Goal: Task Accomplishment & Management: Manage account settings

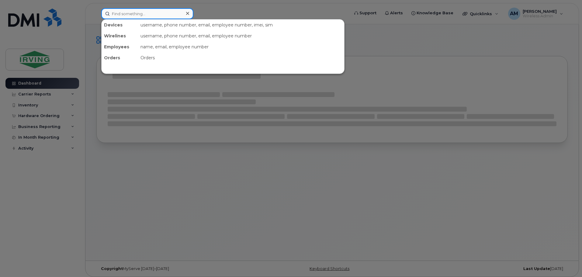
paste input "4374287132"
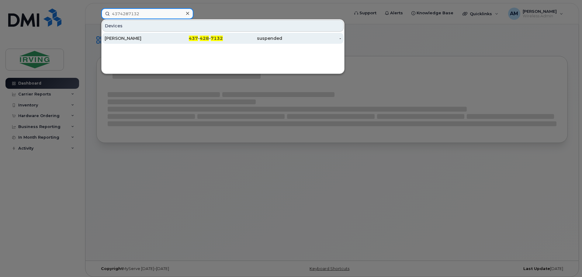
type input "4374287132"
click at [131, 39] on div "Stephen Stockley" at bounding box center [134, 38] width 59 height 6
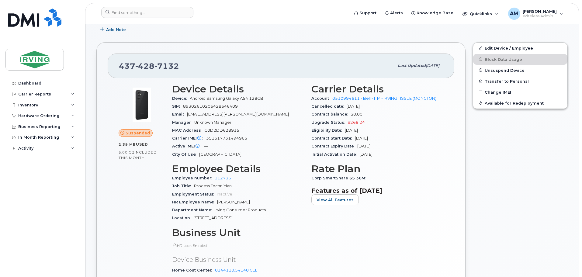
scroll to position [91, 0]
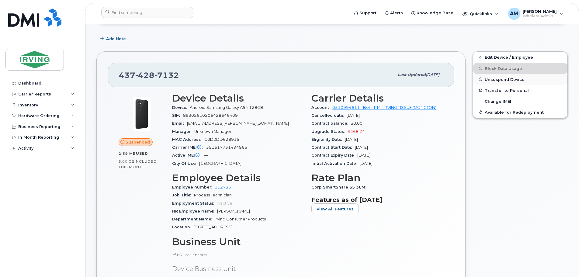
click at [514, 80] on span "Unsuspend Device" at bounding box center [504, 79] width 40 height 5
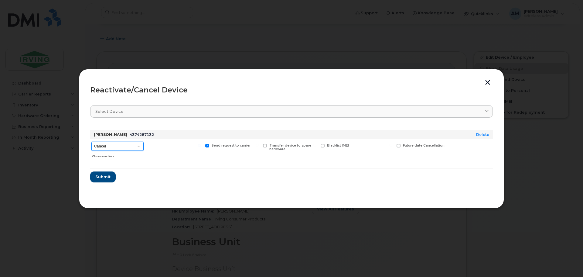
click at [138, 146] on select "Cancel Suspend - Extend Suspension Reactivate" at bounding box center [117, 146] width 52 height 9
select select "[object Object]"
click at [91, 142] on select "Cancel Suspend - Extend Suspension Reactivate" at bounding box center [117, 146] width 52 height 9
click at [105, 177] on span "Submit" at bounding box center [102, 177] width 15 height 6
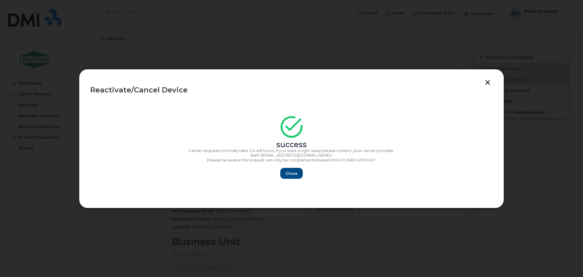
click at [488, 82] on button "button" at bounding box center [487, 83] width 9 height 6
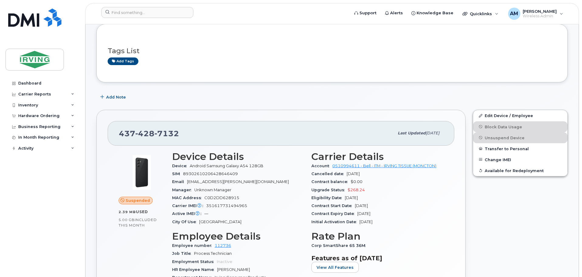
scroll to position [30, 0]
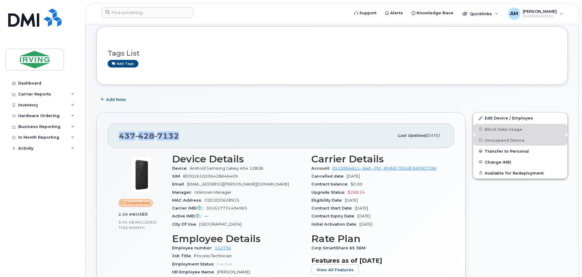
drag, startPoint x: 179, startPoint y: 135, endPoint x: 121, endPoint y: 137, distance: 58.4
click at [121, 137] on div "437 428 7132" at bounding box center [256, 135] width 275 height 13
drag, startPoint x: 168, startPoint y: 137, endPoint x: 495, endPoint y: 118, distance: 327.8
click at [495, 118] on link "Edit Device / Employee" at bounding box center [520, 117] width 94 height 11
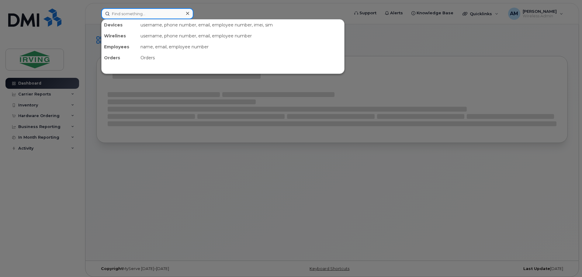
click at [149, 13] on input at bounding box center [147, 13] width 92 height 11
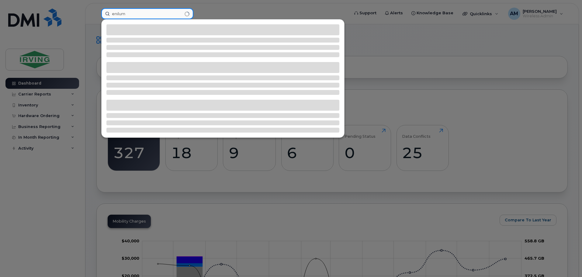
click at [129, 13] on input "enilum" at bounding box center [147, 13] width 92 height 11
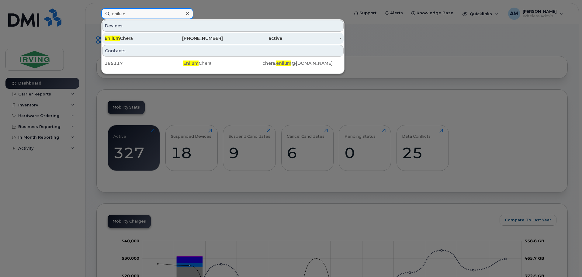
type input "enilum"
click at [122, 38] on div "Enilum Chera" at bounding box center [134, 38] width 59 height 6
click at [121, 38] on div "Enilum Chera" at bounding box center [134, 38] width 59 height 6
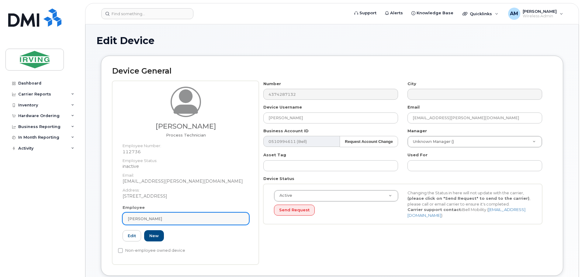
click at [174, 217] on div "[PERSON_NAME]" at bounding box center [186, 219] width 116 height 6
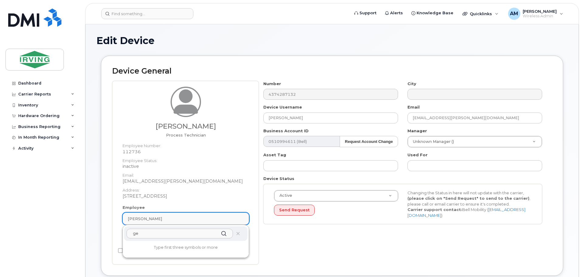
type input "g"
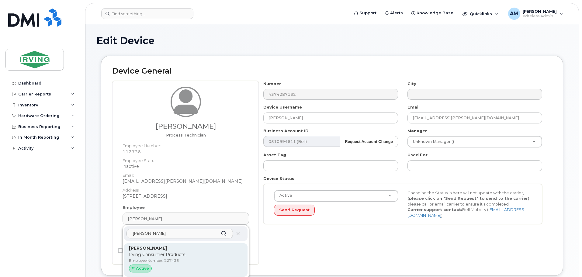
type input "[PERSON_NAME]"
click at [148, 269] on span "Active" at bounding box center [142, 268] width 13 height 6
click at [141, 269] on span "Active" at bounding box center [142, 268] width 13 height 6
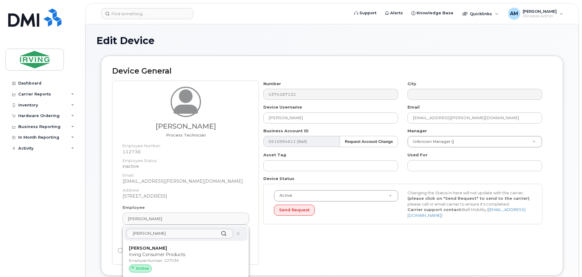
click at [149, 251] on p "[PERSON_NAME]" at bounding box center [186, 248] width 114 height 6
type input "227436"
type input "[PERSON_NAME]"
type input "[PERSON_NAME][EMAIL_ADDRESS][PERSON_NAME][DOMAIN_NAME]"
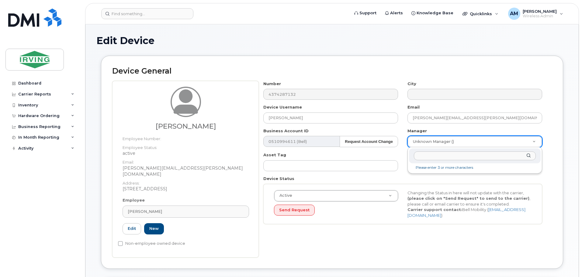
click at [436, 157] on input "text" at bounding box center [475, 155] width 122 height 9
type input "enilum"
type input "1490742"
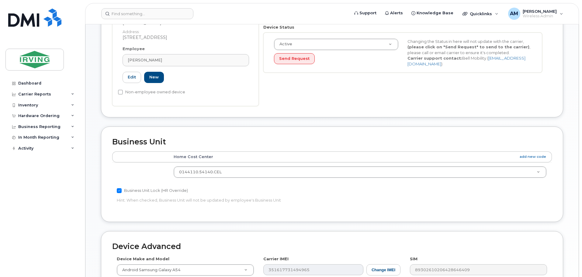
scroll to position [152, 0]
click at [118, 187] on input "Business Unit Lock (HR Override)" at bounding box center [119, 189] width 5 height 5
checkbox input "false"
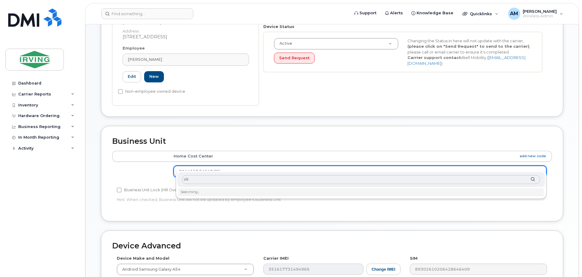
type input "o"
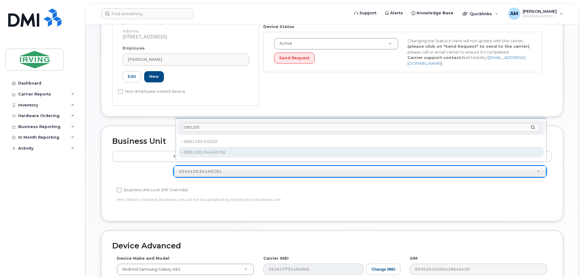
type input "0901105"
type input "4316276"
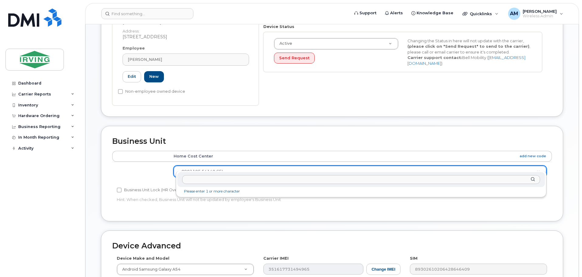
click at [197, 181] on input "text" at bounding box center [361, 179] width 358 height 9
type input "090"
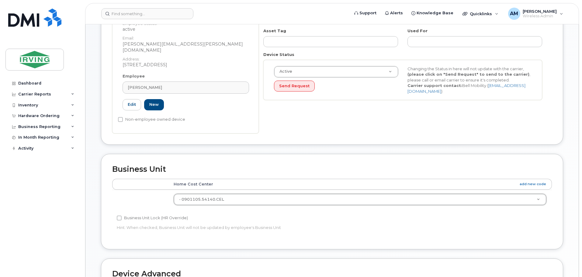
scroll to position [30, 0]
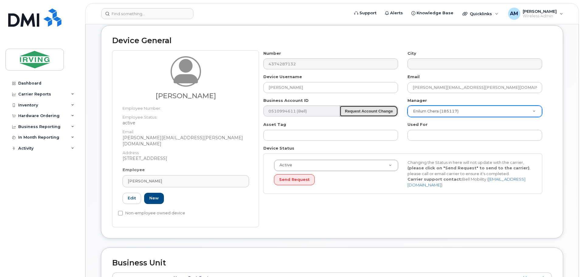
click at [359, 111] on strong "Request Account Change" at bounding box center [369, 111] width 48 height 5
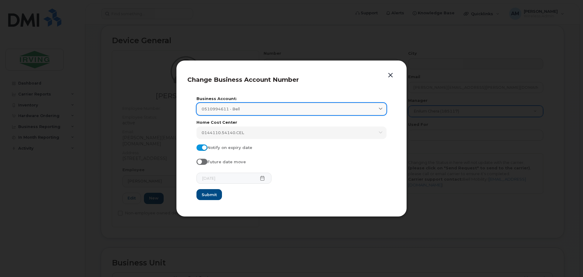
click at [359, 108] on div "0510994611 - Bell" at bounding box center [292, 109] width 180 height 6
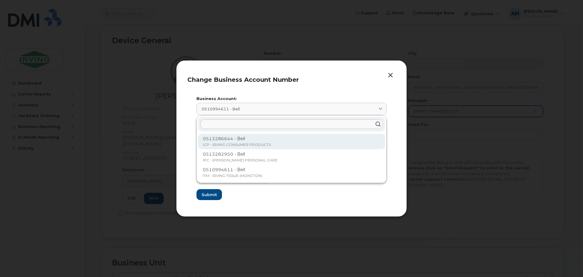
click at [251, 142] on div "0513286644 - Bell ICP - IRVING CONSUMER PRODUCTS" at bounding box center [291, 141] width 187 height 15
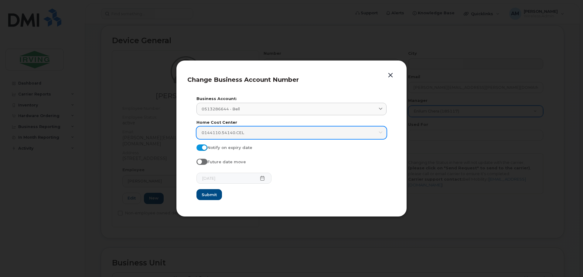
click at [369, 132] on div "0144110.54140.CEL" at bounding box center [292, 133] width 180 height 6
click at [275, 133] on div "0144110.54140.CEL" at bounding box center [292, 133] width 180 height 6
click at [259, 132] on div "0144110.54140.CEL" at bounding box center [292, 133] width 180 height 6
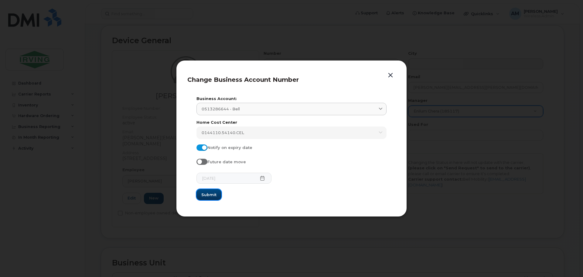
click at [209, 196] on span "Submit" at bounding box center [208, 195] width 15 height 6
type input "0513286644 (Bell)"
type input "11290"
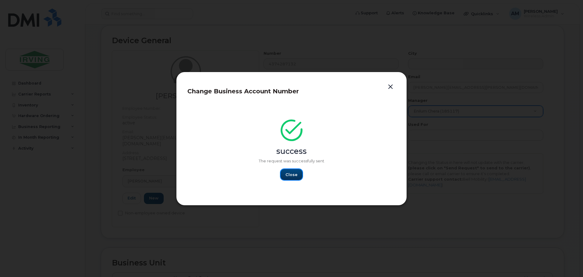
click at [294, 173] on span "Close" at bounding box center [292, 175] width 12 height 6
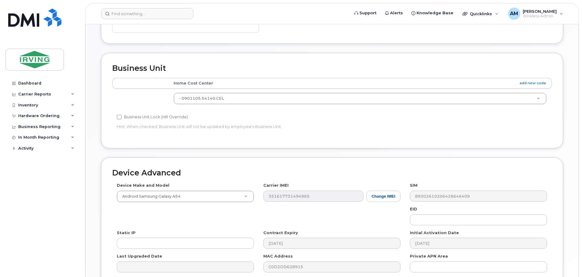
scroll to position [281, 0]
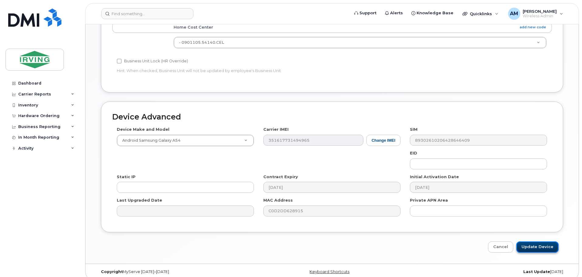
click at [540, 241] on input "Update Device" at bounding box center [537, 246] width 42 height 11
type input "Saving..."
